Goal: Ask a question: Seek information or help from site administrators or community

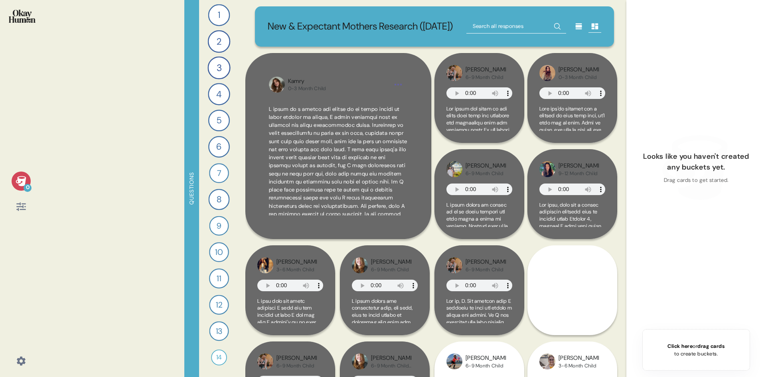
scroll to position [118, 0]
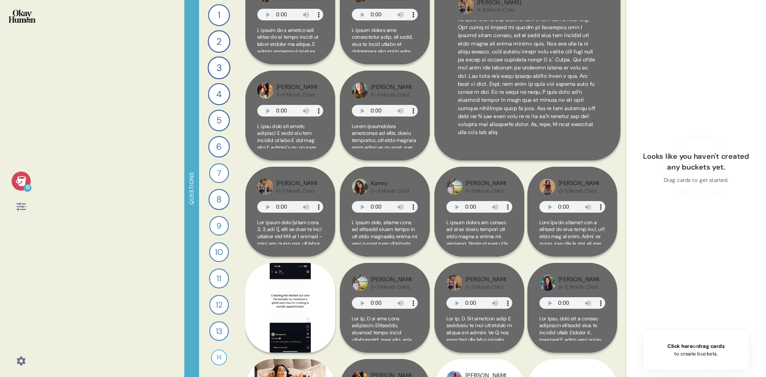
scroll to position [80, 0]
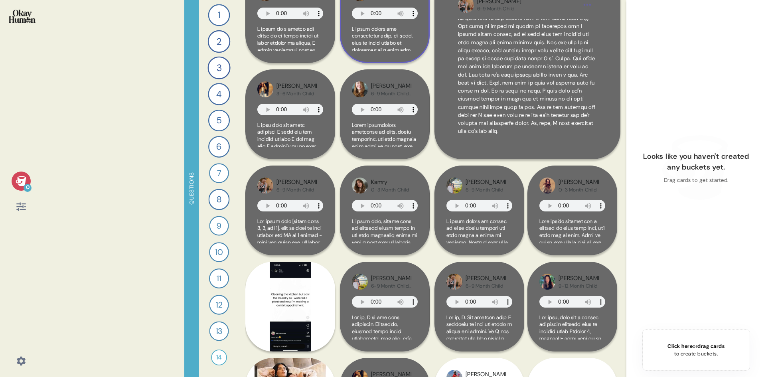
click at [397, 58] on span at bounding box center [385, 365] width 66 height 679
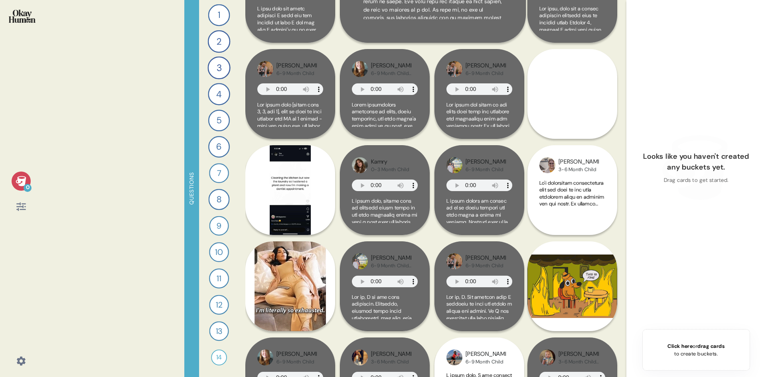
scroll to position [319, 0]
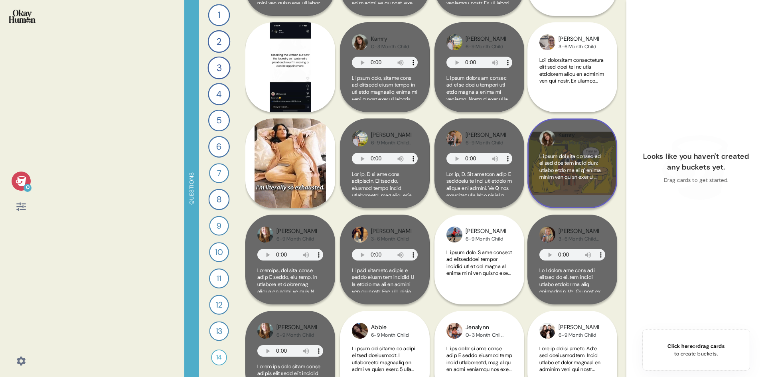
click at [585, 185] on span at bounding box center [571, 335] width 65 height 364
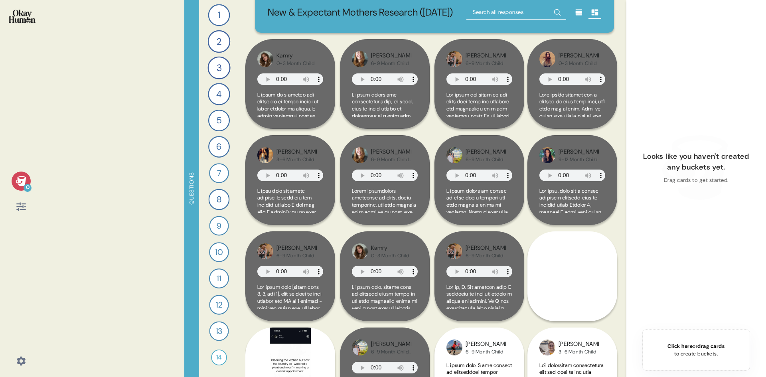
scroll to position [0, 0]
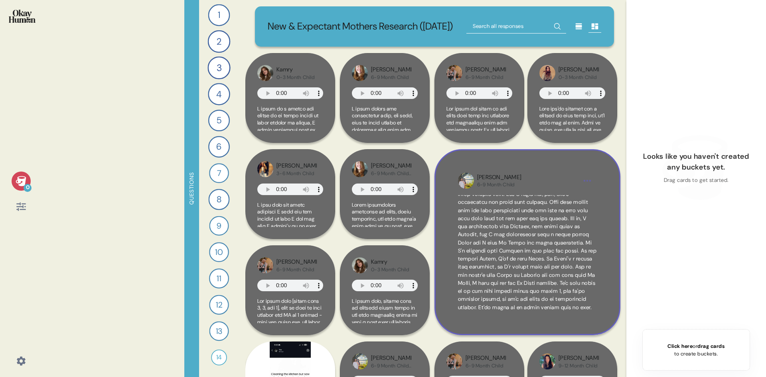
scroll to position [189, 0]
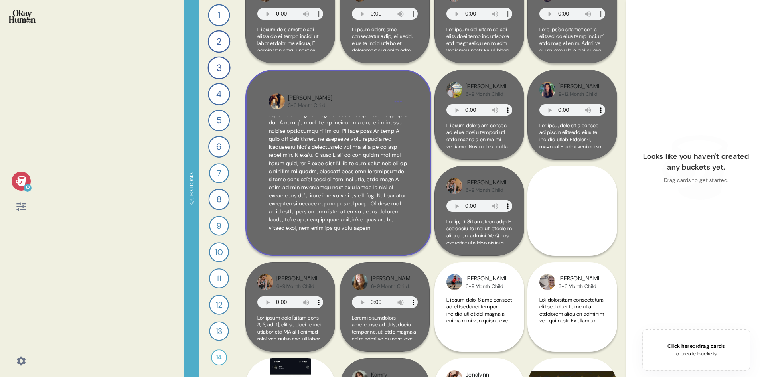
scroll to position [80, 0]
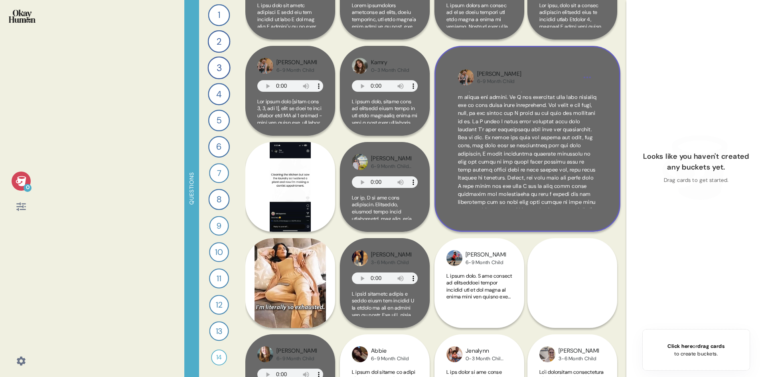
scroll to position [0, 0]
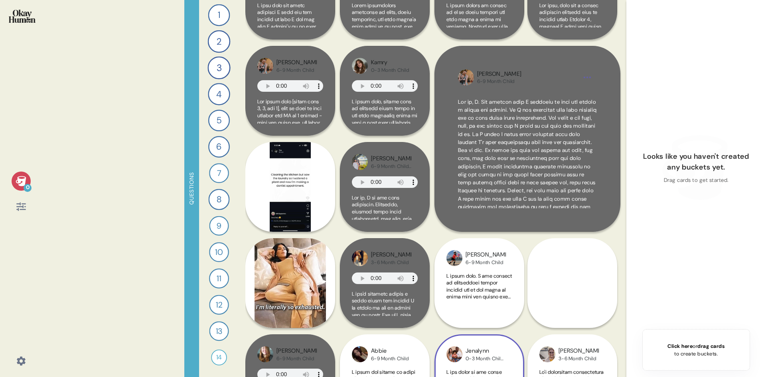
click at [461, 310] on div "Jenalynn 0-3 Month Child [CBADE]" at bounding box center [478, 331] width 88 height 186
click at [477, 306] on div "Jenalynn 0-3 Month Child [CBADE]" at bounding box center [478, 331] width 88 height 186
click at [479, 305] on div "Jenalynn 0-3 Month Child [CBADE]" at bounding box center [478, 331] width 88 height 186
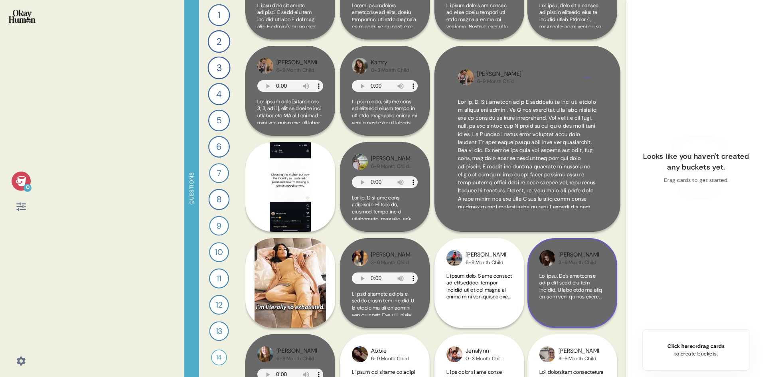
click at [570, 316] on div at bounding box center [572, 293] width 66 height 43
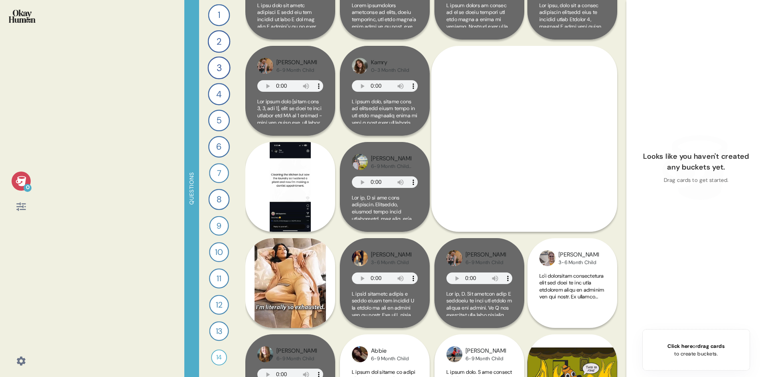
click at [493, 358] on div "Jenalynn 0-3 Month Child [CBADE]" at bounding box center [478, 379] width 88 height 282
click at [492, 367] on div "Jenalynn 0-3 Month Child [CBADE]" at bounding box center [478, 379] width 88 height 282
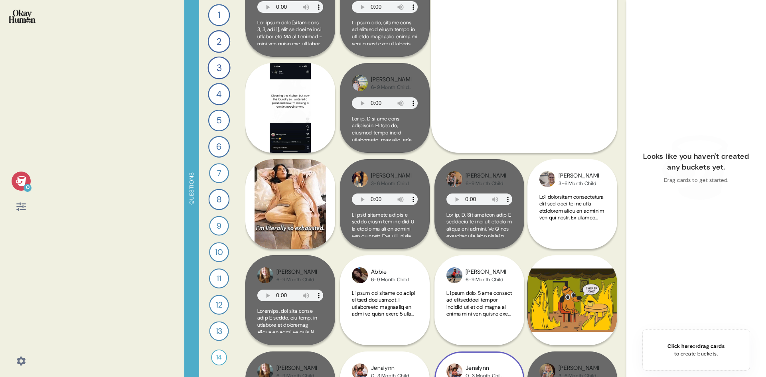
scroll to position [279, 0]
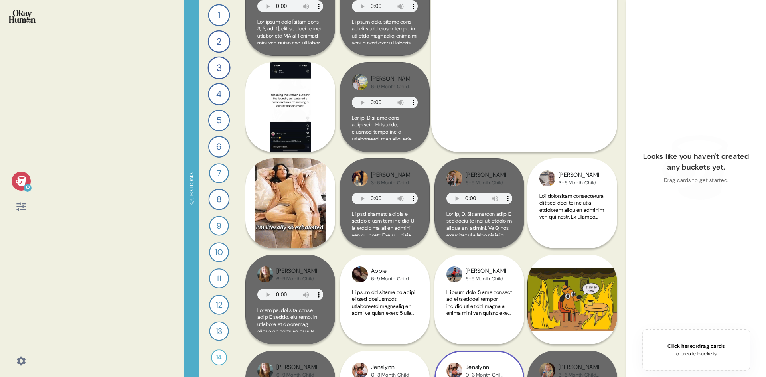
click at [490, 311] on div "Jenalynn 0-3 Month Child [CBADE]" at bounding box center [478, 299] width 88 height 282
drag, startPoint x: 490, startPoint y: 311, endPoint x: 493, endPoint y: 317, distance: 6.4
click at [492, 317] on div "Jenalynn 0-3 Month Child [CBADE]" at bounding box center [478, 299] width 88 height 282
click at [493, 317] on div "Jenalynn 0-3 Month Child [CBADE]" at bounding box center [478, 299] width 88 height 282
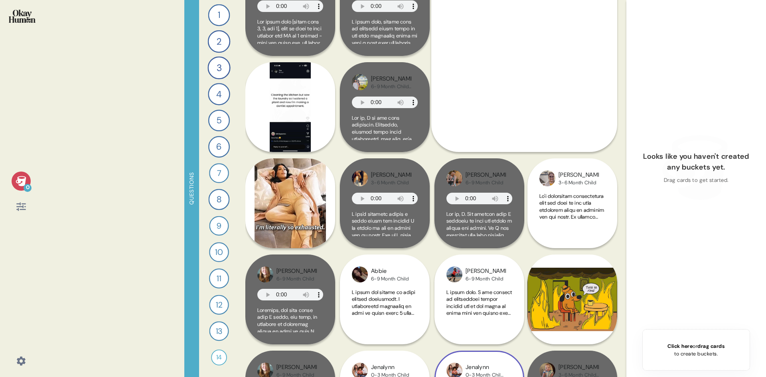
click at [493, 317] on div "Jenalynn 0-3 Month Child [CBADE]" at bounding box center [478, 299] width 88 height 282
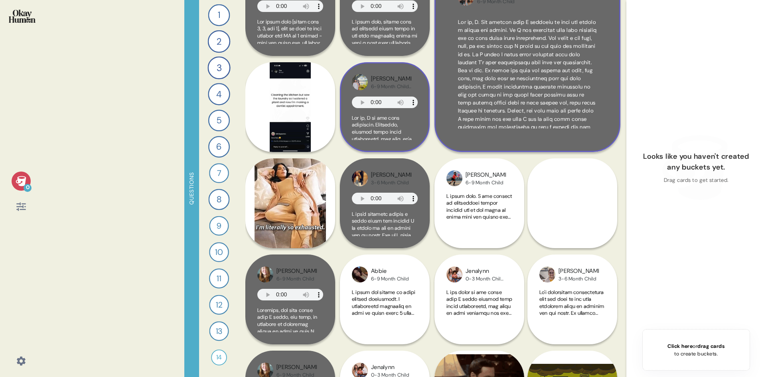
click at [381, 152] on div "Alana 6-9 Month Child [CBADE]" at bounding box center [385, 107] width 90 height 90
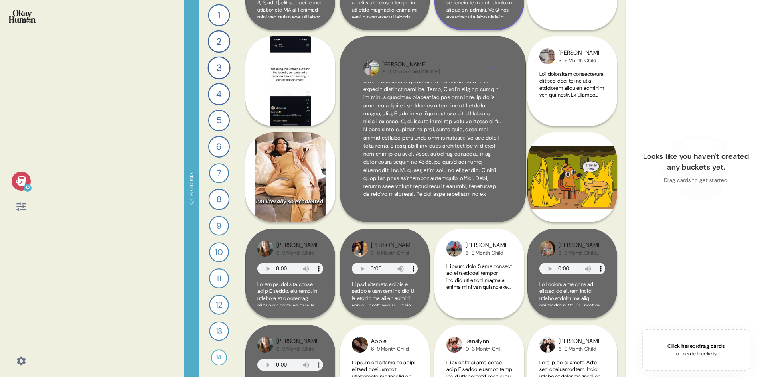
scroll to position [319, 0]
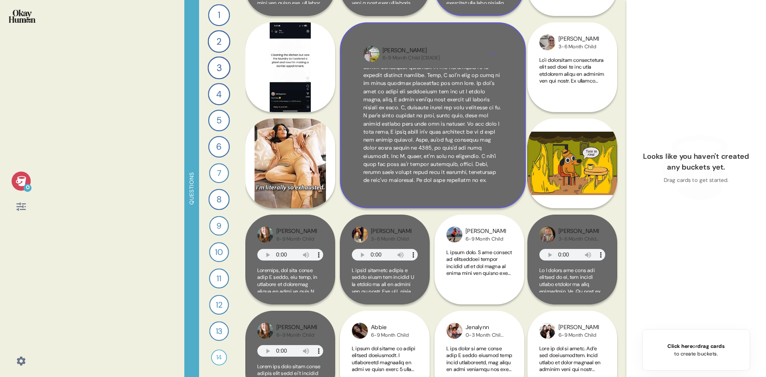
click at [371, 62] on img at bounding box center [371, 54] width 16 height 16
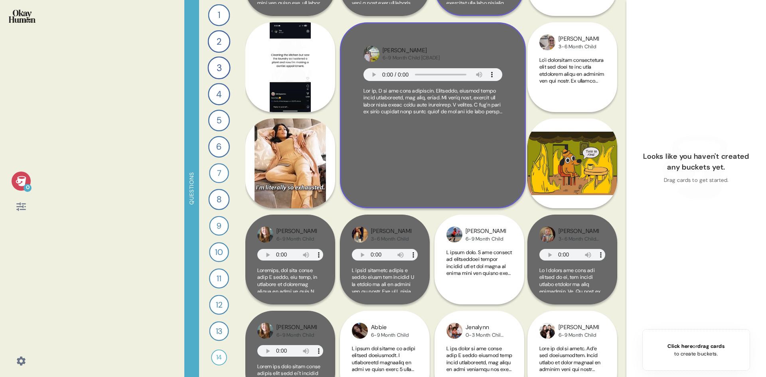
scroll to position [0, 0]
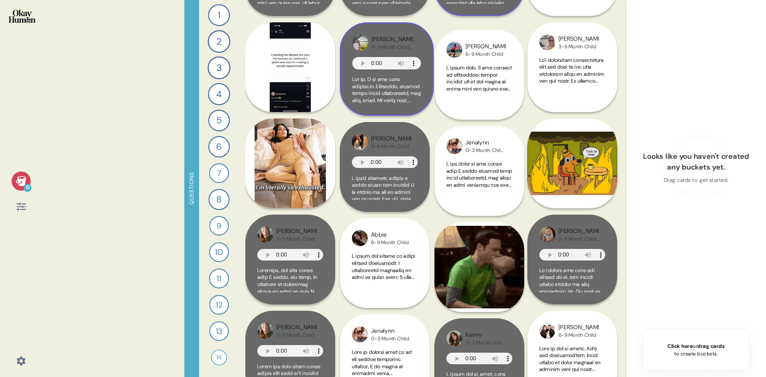
click at [371, 70] on div "Alana 6-9 Month Child [CBADE]" at bounding box center [387, 69] width 94 height 94
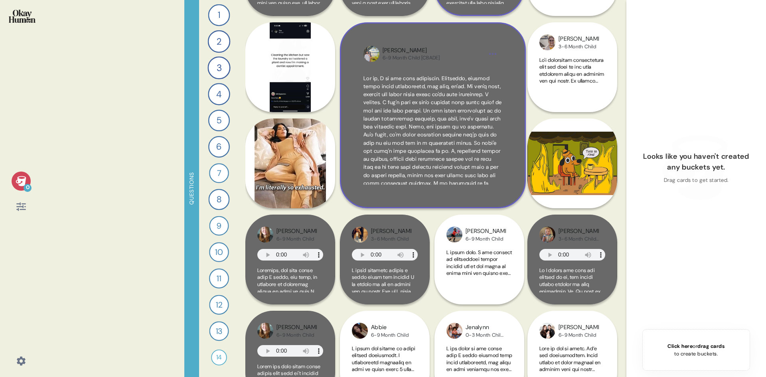
click at [371, 62] on img at bounding box center [371, 54] width 16 height 16
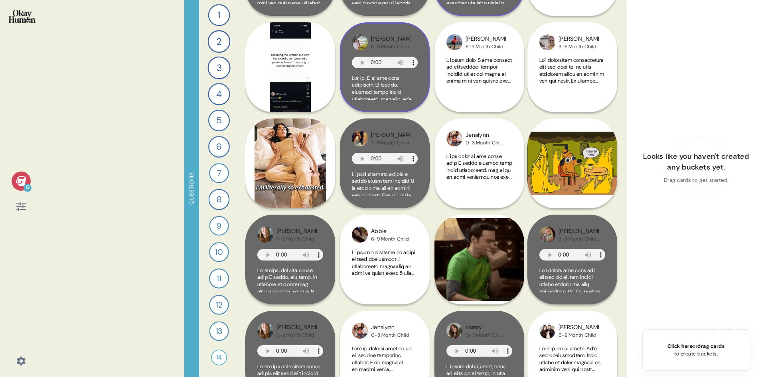
click at [364, 50] on img at bounding box center [360, 42] width 16 height 16
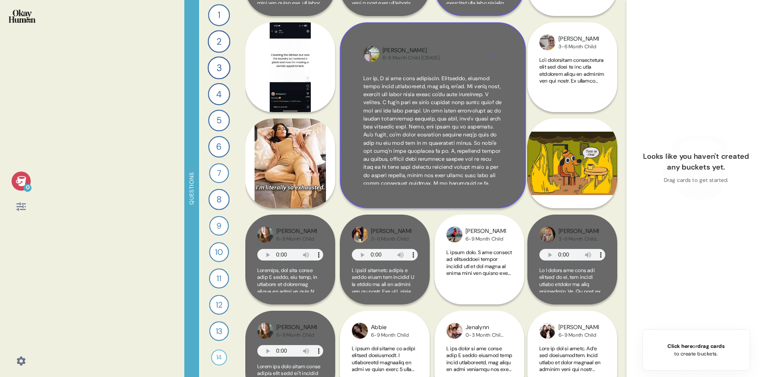
click at [385, 55] on div "[PERSON_NAME]" at bounding box center [410, 50] width 57 height 9
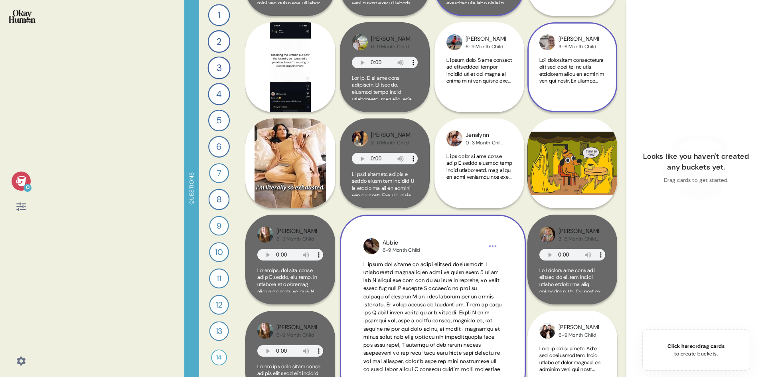
click at [578, 92] on span at bounding box center [572, 246] width 66 height 378
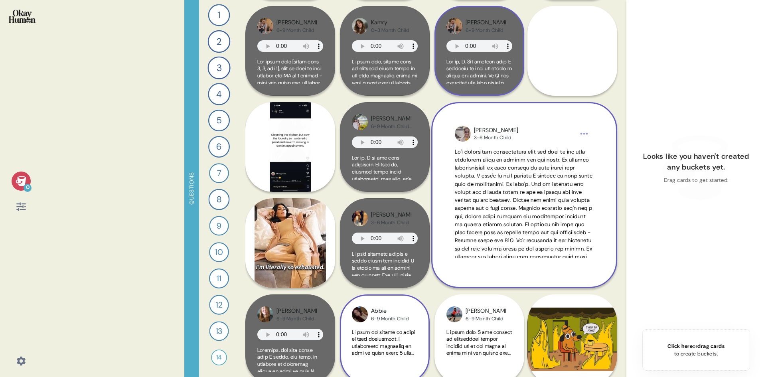
scroll to position [40, 0]
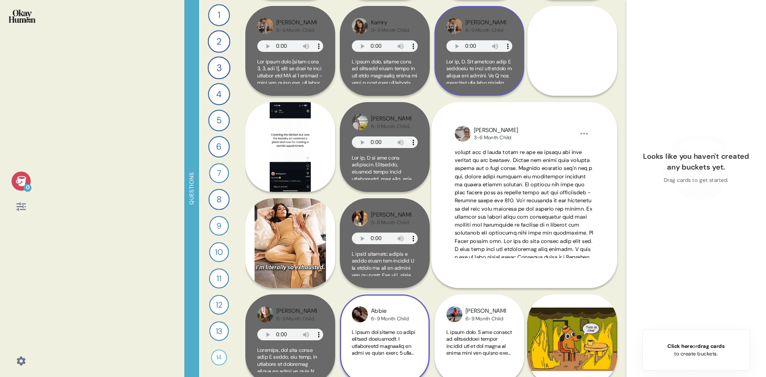
click at [491, 359] on div "Jenalynn 0-3 Month Child [CBADE]" at bounding box center [478, 339] width 88 height 282
click at [489, 357] on div "Jenalynn 0-3 Month Child [CBADE]" at bounding box center [478, 339] width 88 height 282
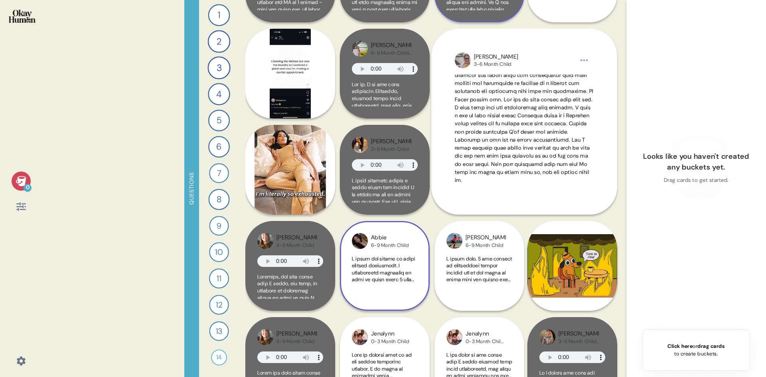
scroll to position [399, 0]
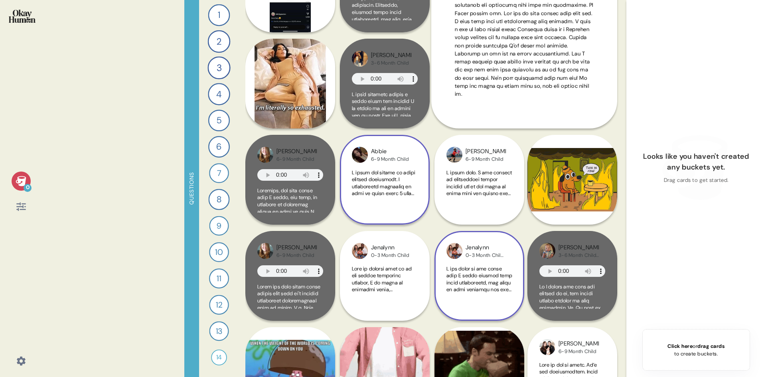
click at [489, 201] on div "Jenalynn 0-3 Month Child [CBADE]" at bounding box center [478, 180] width 88 height 282
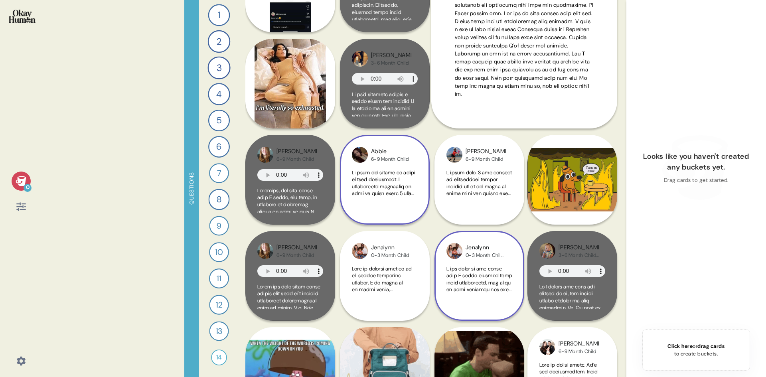
click at [489, 201] on div "Jenalynn 0-3 Month Child [CBADE]" at bounding box center [478, 180] width 88 height 282
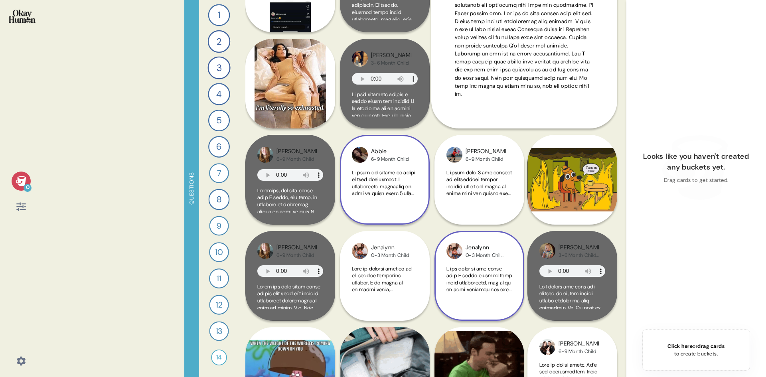
click at [457, 189] on div "Jenalynn 0-3 Month Child [CBADE]" at bounding box center [478, 180] width 88 height 282
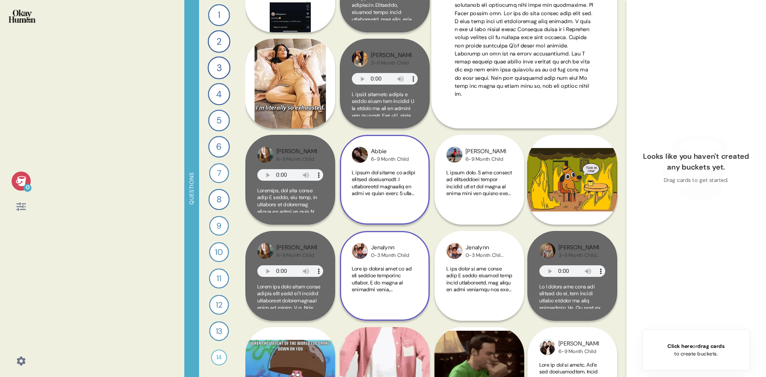
scroll to position [0, 0]
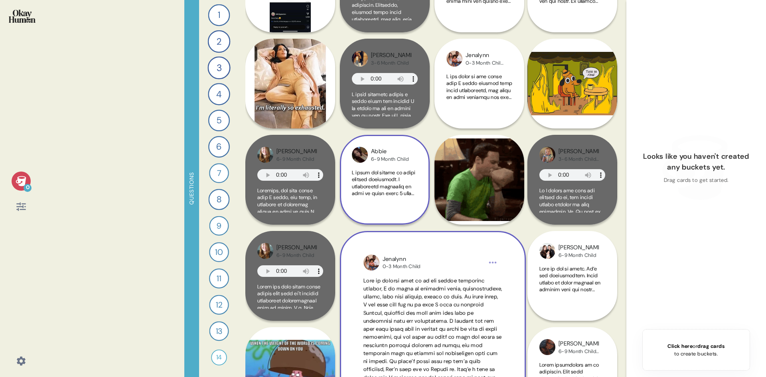
click at [389, 197] on span at bounding box center [384, 340] width 65 height 343
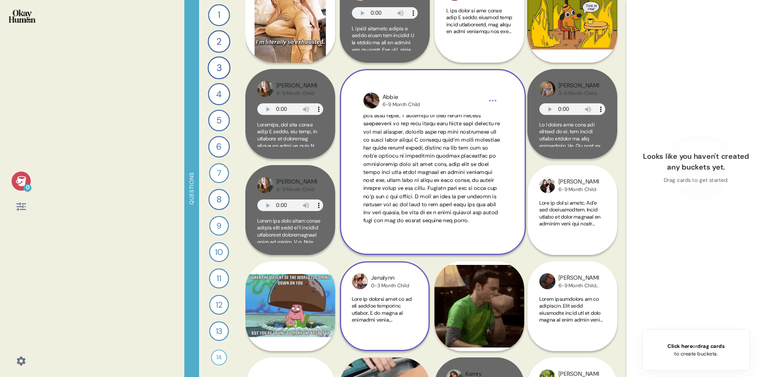
scroll to position [479, 0]
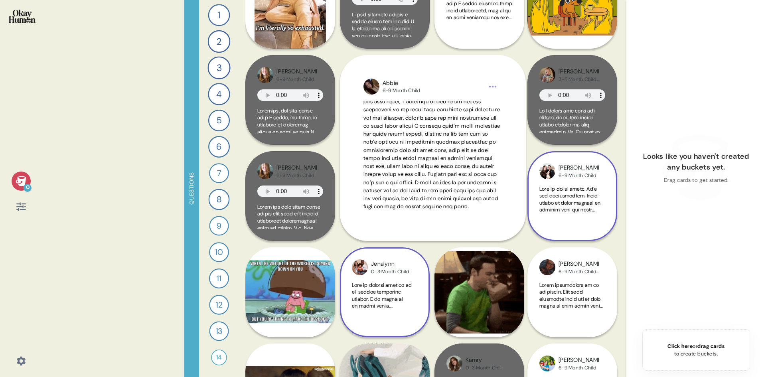
click at [581, 219] on span at bounding box center [572, 346] width 66 height 322
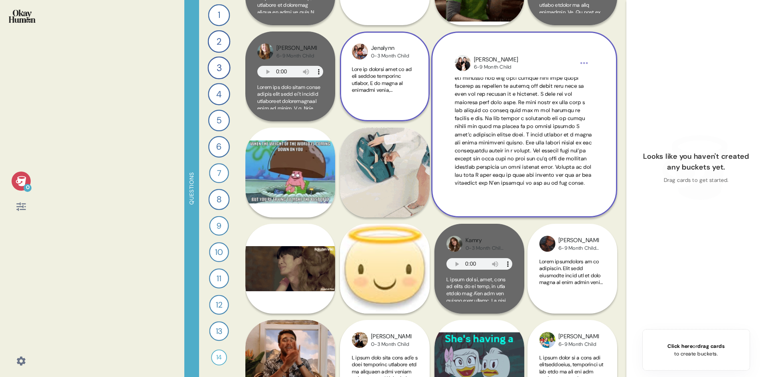
scroll to position [100, 0]
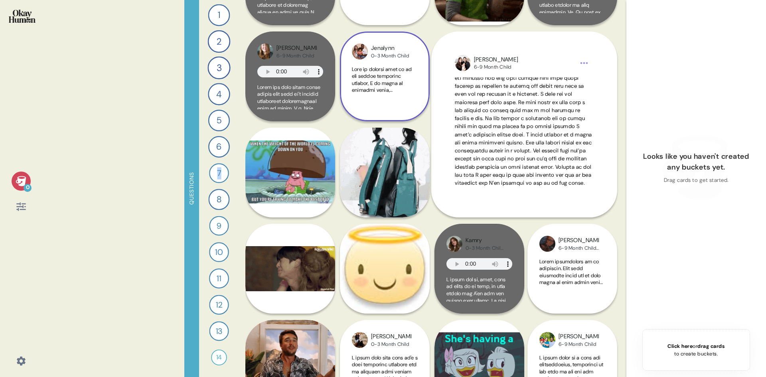
click at [219, 161] on div "1 Send me a gif or meme that reflects how it feels to carry around an invisible…" at bounding box center [219, 188] width 40 height 377
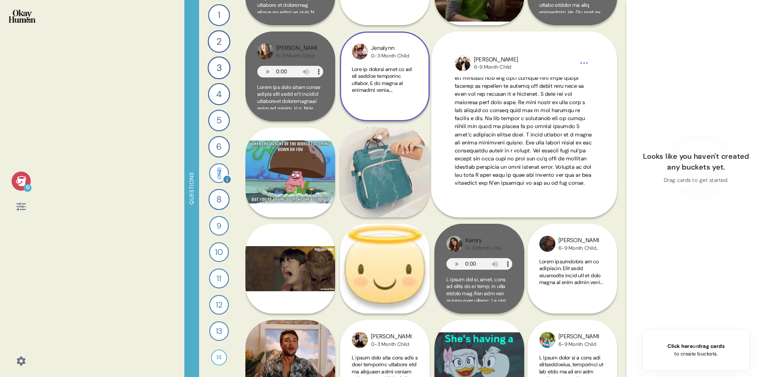
click at [222, 167] on div "7" at bounding box center [219, 173] width 20 height 20
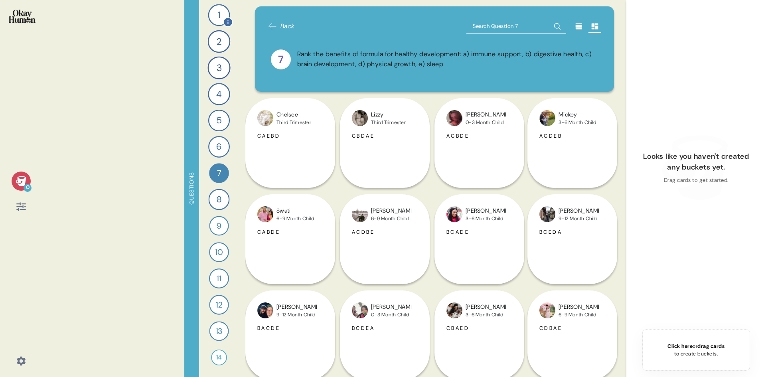
click at [219, 16] on div "1" at bounding box center [219, 15] width 22 height 22
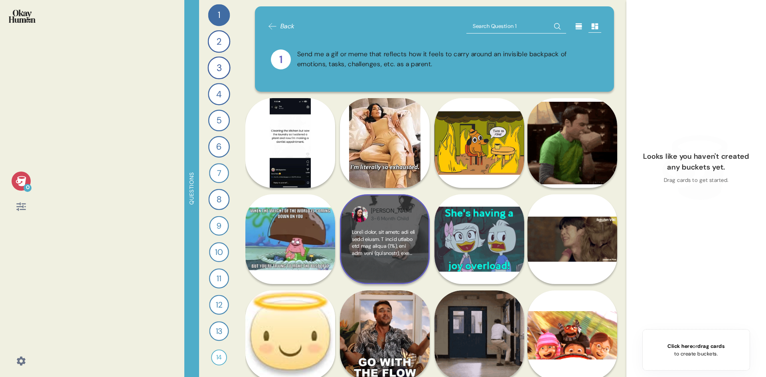
click at [382, 258] on div at bounding box center [385, 250] width 66 height 43
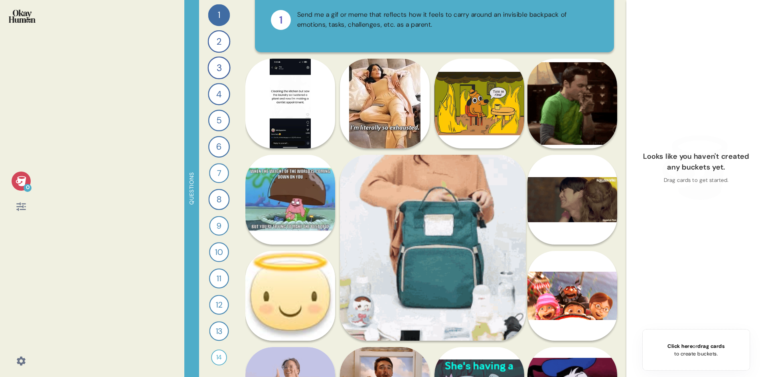
scroll to position [160, 0]
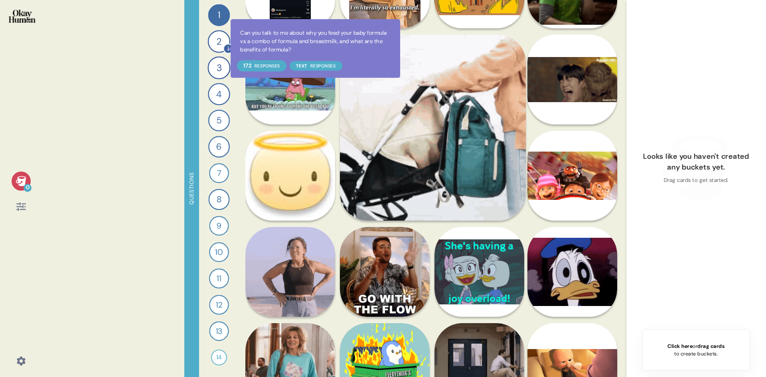
click at [225, 47] on icon at bounding box center [228, 48] width 8 height 8
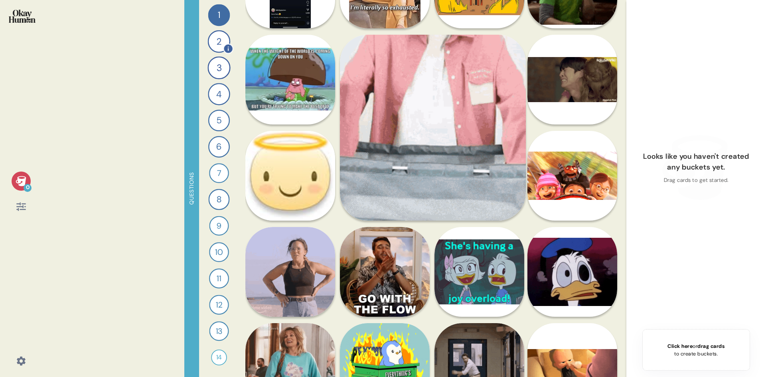
click at [222, 45] on div "2" at bounding box center [219, 41] width 23 height 23
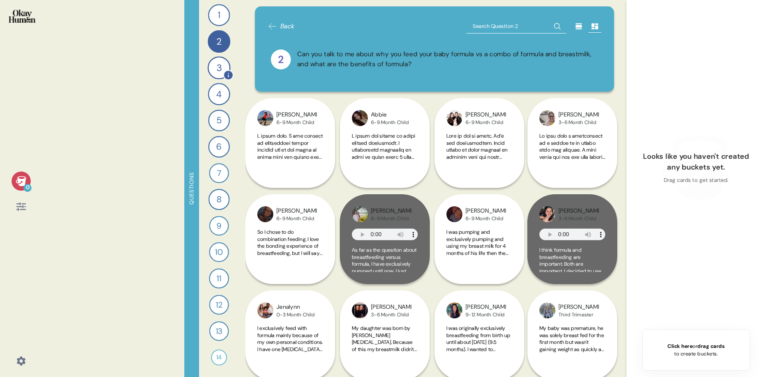
click at [213, 68] on div "3" at bounding box center [218, 67] width 23 height 23
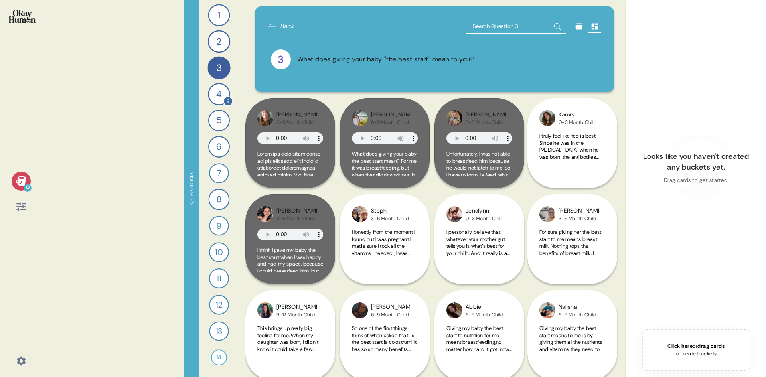
click at [218, 92] on div "4" at bounding box center [219, 94] width 22 height 22
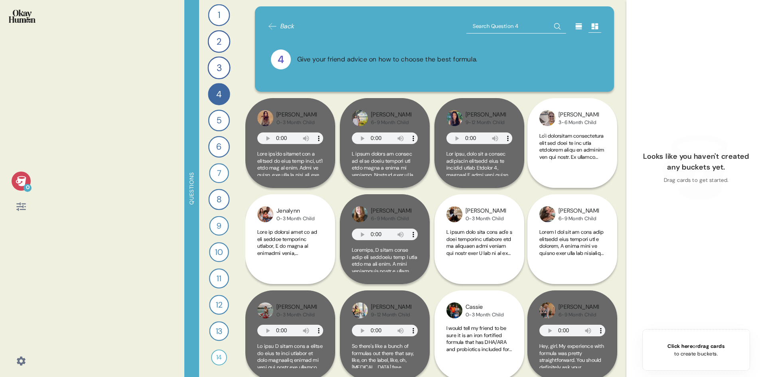
click at [214, 108] on div "1 Send me a gif or meme that reflects how it feels to carry around an invisible…" at bounding box center [219, 188] width 40 height 377
click at [217, 111] on div "5" at bounding box center [219, 121] width 22 height 22
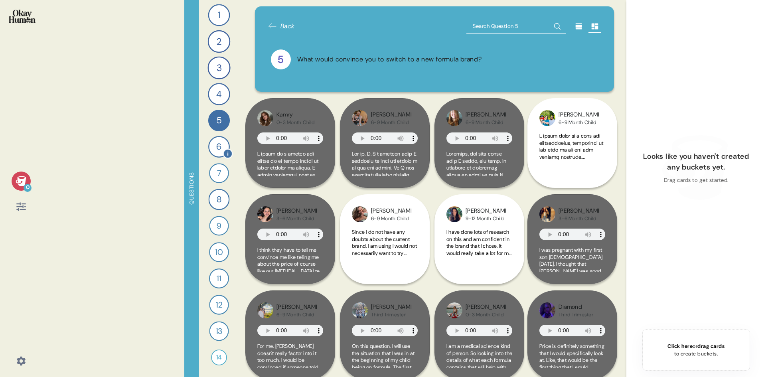
click at [224, 144] on div "6" at bounding box center [219, 147] width 22 height 22
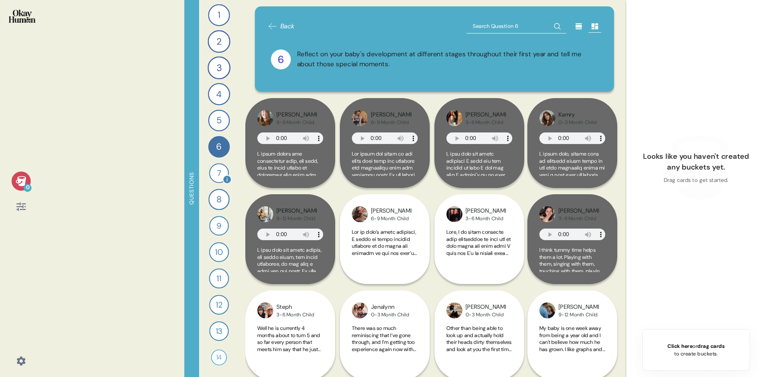
click at [221, 170] on div "7" at bounding box center [219, 173] width 20 height 20
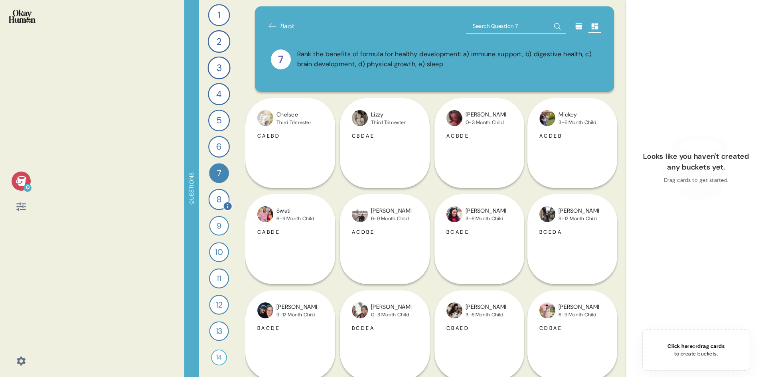
click at [217, 192] on div "8" at bounding box center [219, 199] width 21 height 21
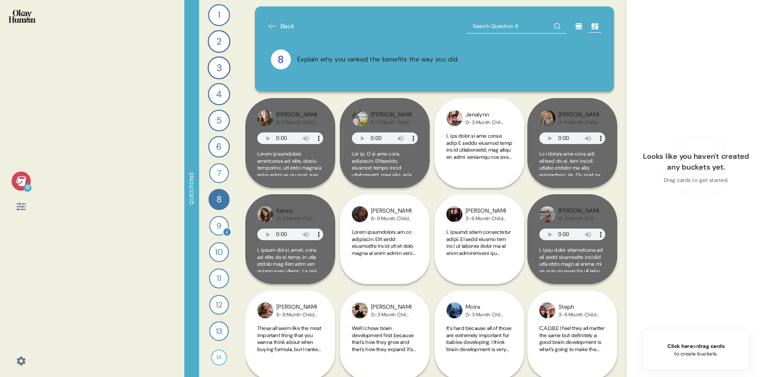
click at [219, 219] on div "9" at bounding box center [219, 226] width 20 height 20
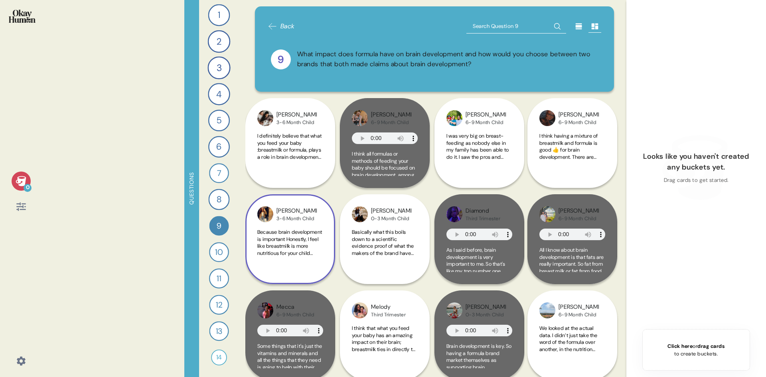
click at [259, 238] on span "Because brain development is important Honestly, I feel like breastmilk is more…" at bounding box center [289, 330] width 65 height 203
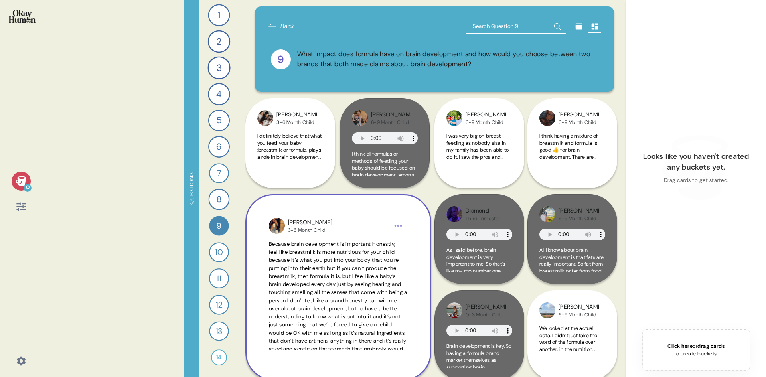
scroll to position [19, 0]
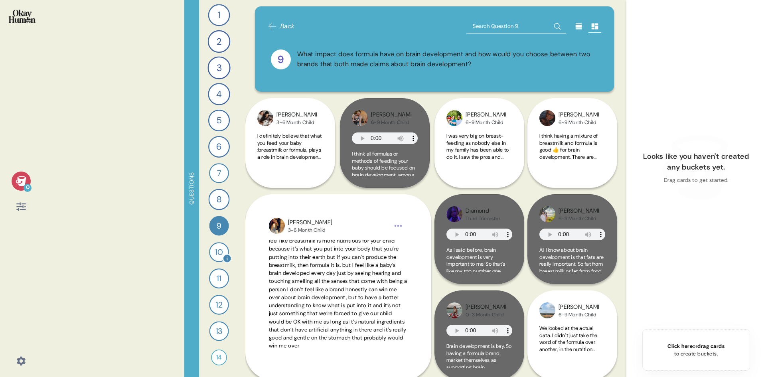
click at [218, 256] on div "10" at bounding box center [219, 252] width 20 height 20
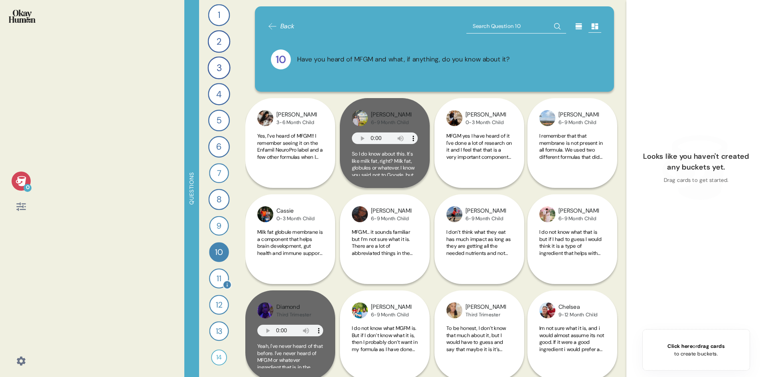
click at [216, 281] on div "11" at bounding box center [219, 278] width 20 height 20
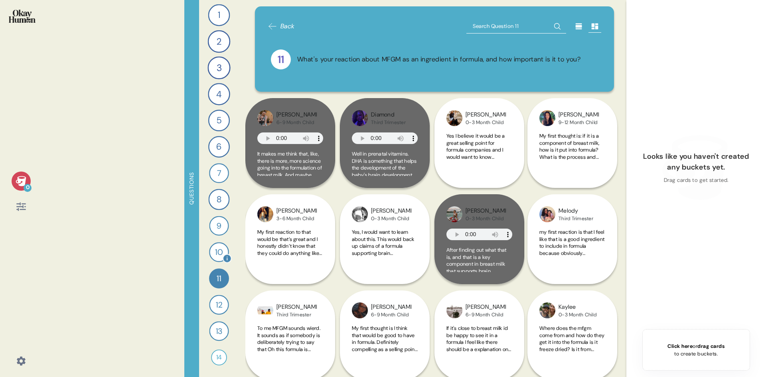
click at [221, 250] on div "10" at bounding box center [219, 252] width 20 height 20
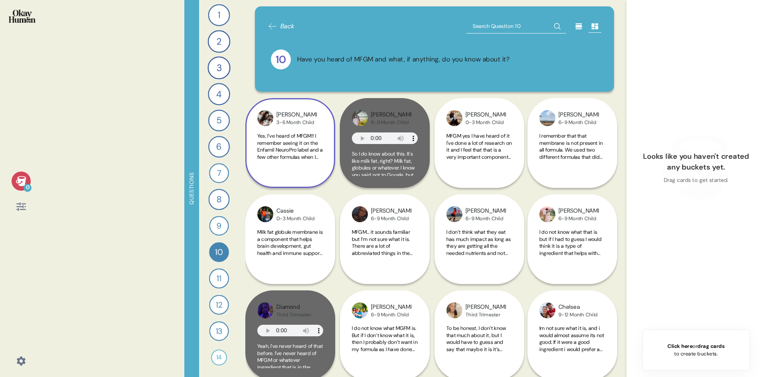
click at [299, 155] on span "Yes, I’ve heard of MFGM!! I remember seeing it on the Enfamil NeuroPro label an…" at bounding box center [290, 237] width 66 height 210
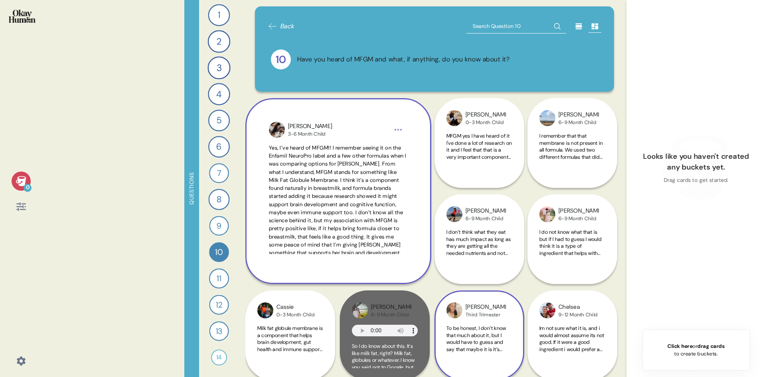
click at [479, 353] on span "To be honest, I don’t know that much about it, but I would have to guess and sa…" at bounding box center [475, 356] width 59 height 63
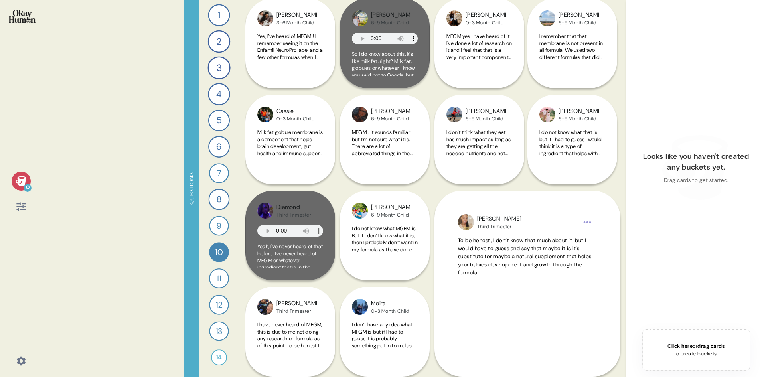
scroll to position [120, 0]
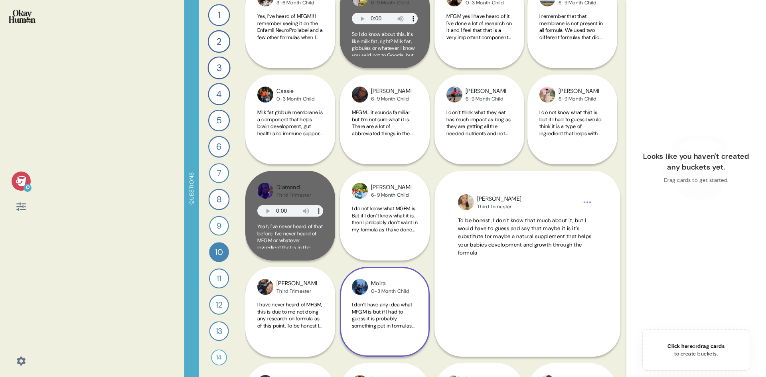
click at [404, 309] on span "I don’t have any idea what MFGM is but if I had to guess it is probably somethi…" at bounding box center [383, 329] width 63 height 56
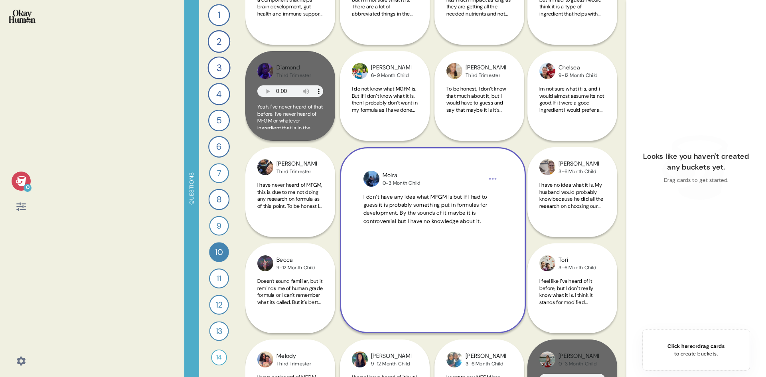
scroll to position [279, 0]
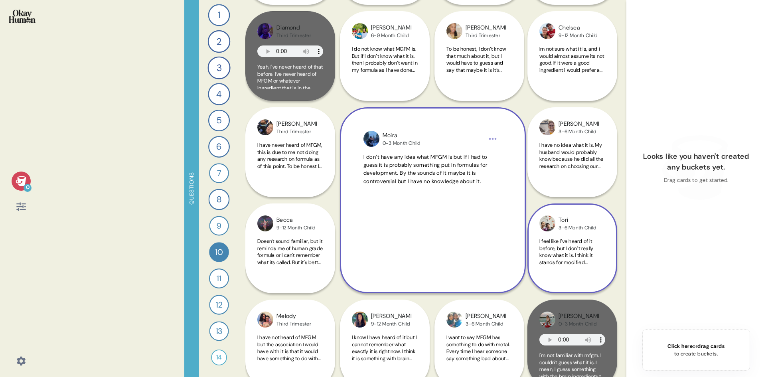
click at [562, 244] on span "I feel like I’ve heard of it before, but I don’t really know what it is. I thin…" at bounding box center [569, 262] width 61 height 49
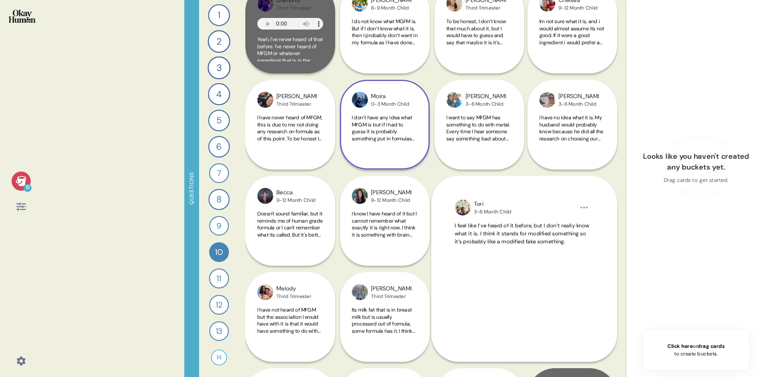
scroll to position [319, 0]
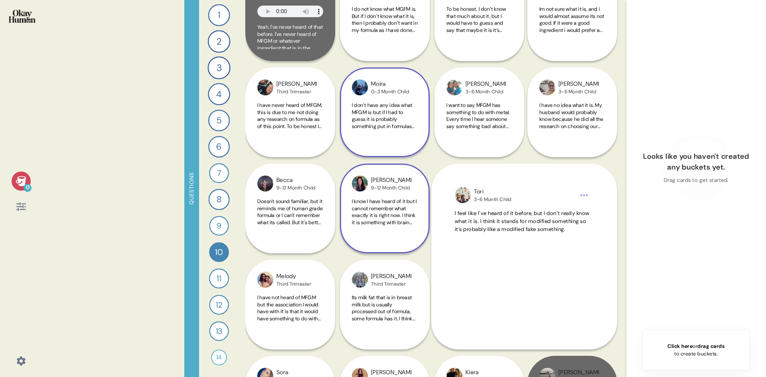
click at [364, 199] on span "I know I have heard of it but I cannot remember what exactly it is right now. I…" at bounding box center [384, 222] width 65 height 49
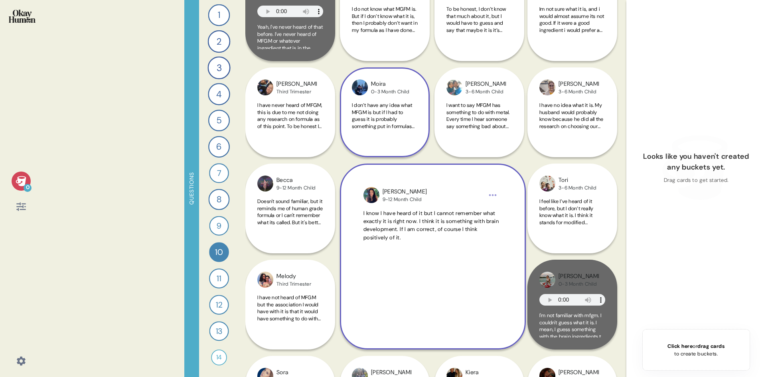
click at [375, 200] on img at bounding box center [371, 195] width 16 height 16
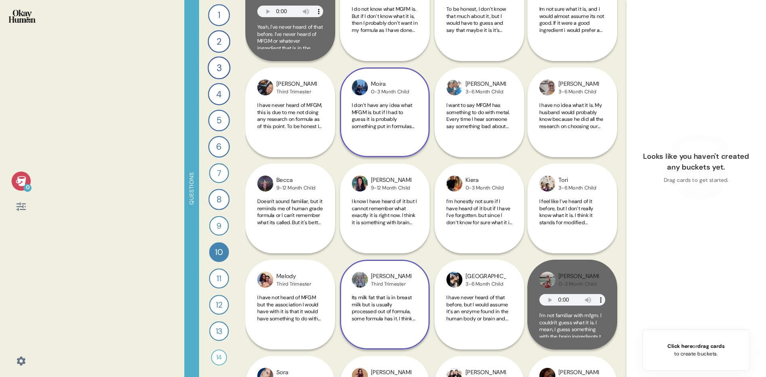
click at [396, 284] on div "Third Trimester" at bounding box center [391, 284] width 40 height 6
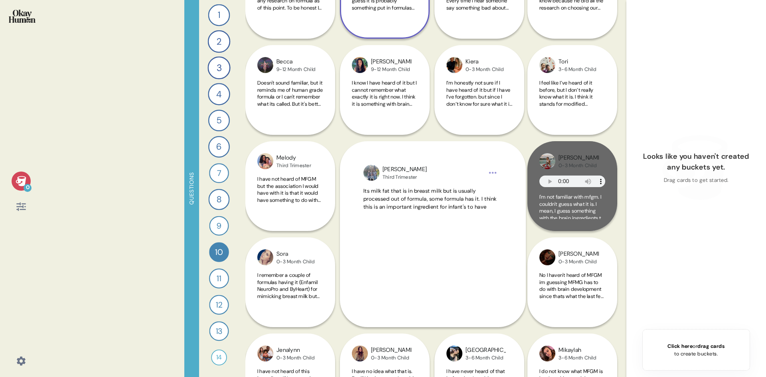
scroll to position [479, 0]
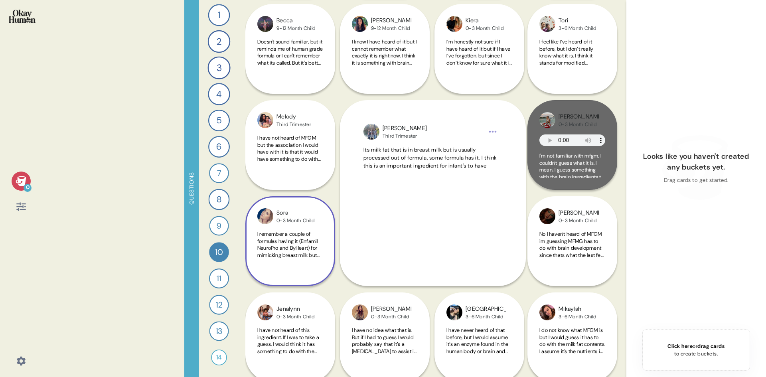
click at [314, 243] on span "I remember a couple of formulas having it (Enfamil NeuroPro and ByHeart) for mi…" at bounding box center [288, 252] width 62 height 42
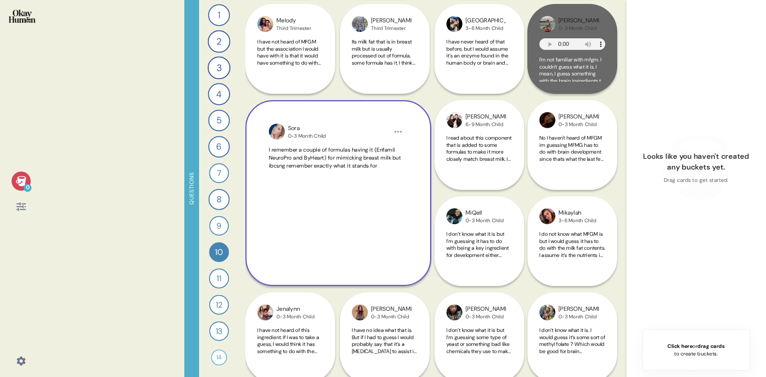
scroll to position [575, 0]
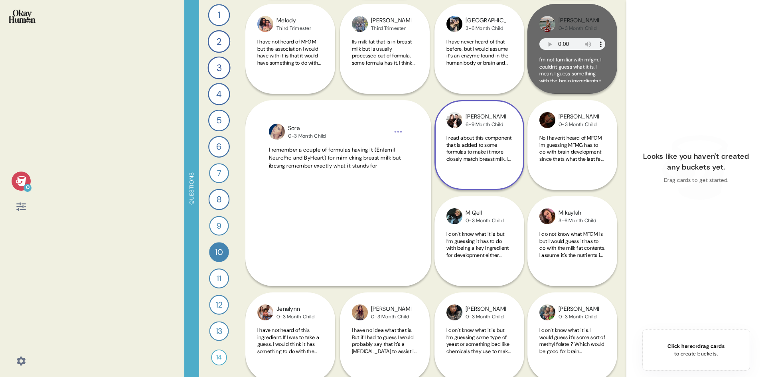
click at [458, 163] on div "I read about this component that is added to some formulas to make it more clos…" at bounding box center [479, 152] width 66 height 37
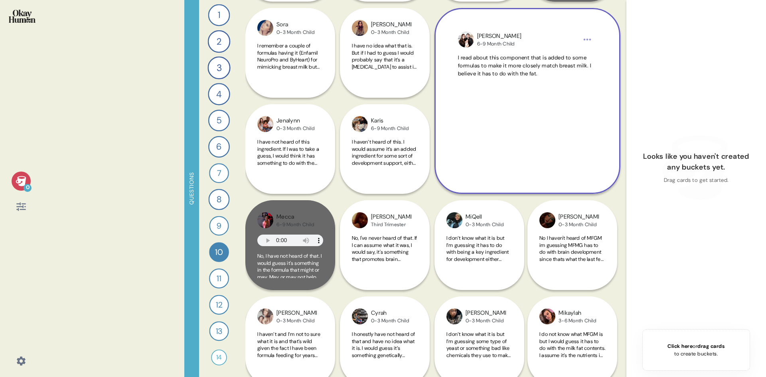
scroll to position [678, 0]
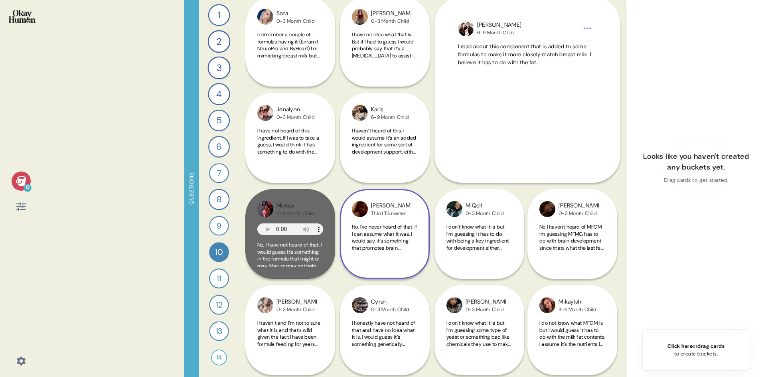
click at [392, 226] on span "No, I've never heard of that. If I can assume what it was, I would say, it's so…" at bounding box center [384, 240] width 65 height 35
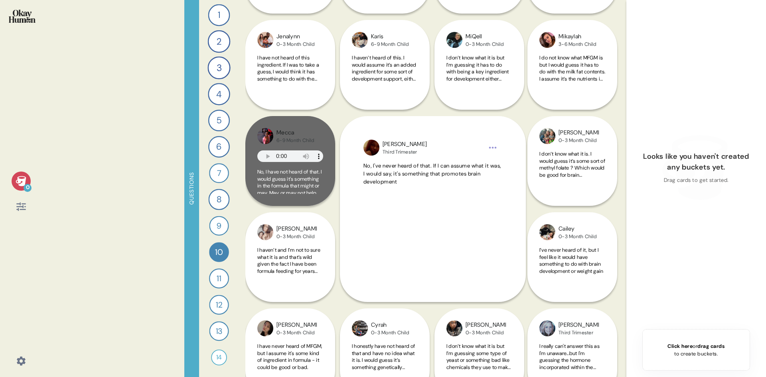
scroll to position [758, 0]
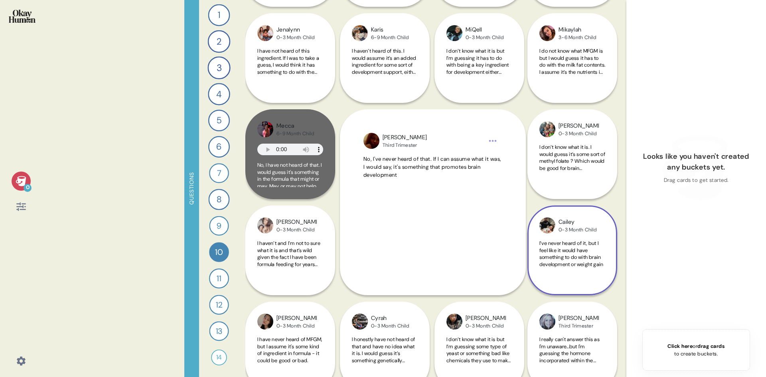
click at [570, 240] on span "I’ve never heard of it, but I feel like it would have something to do with brai…" at bounding box center [571, 254] width 64 height 28
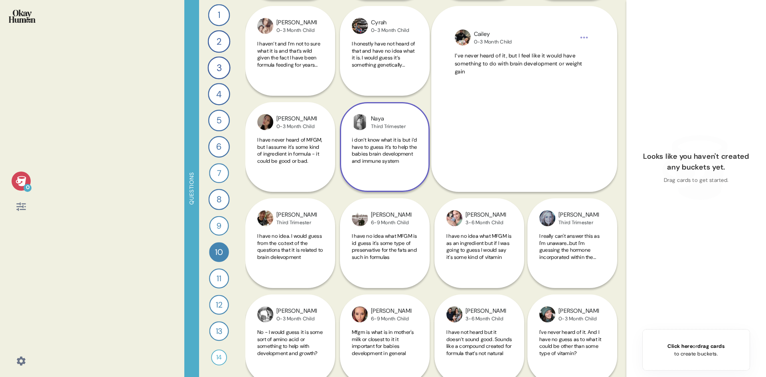
scroll to position [917, 0]
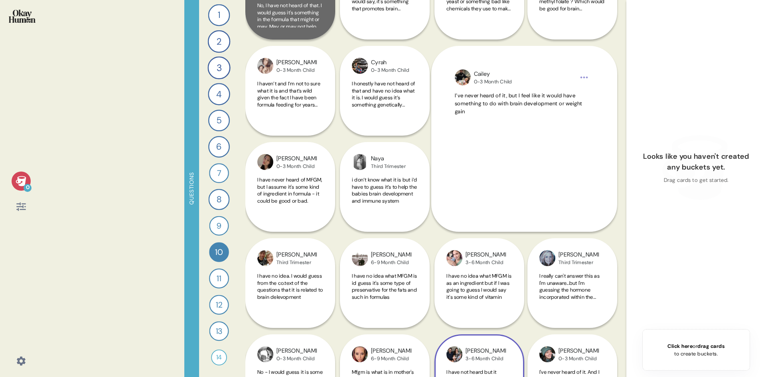
click at [494, 277] on div "[PERSON_NAME] 3-6 Month Child I have not heard but it doesn’t sound good. Sound…" at bounding box center [478, 283] width 88 height 282
click at [475, 279] on div "[PERSON_NAME] 3-6 Month Child I have not heard but it doesn’t sound good. Sound…" at bounding box center [478, 283] width 88 height 282
